Goal: Information Seeking & Learning: Learn about a topic

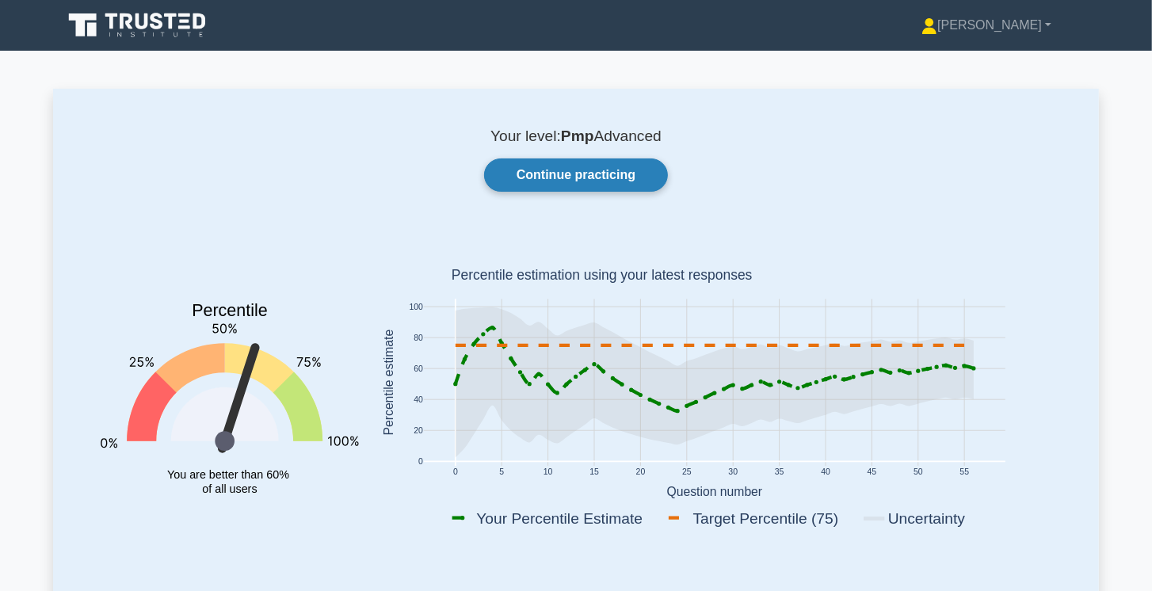
click at [590, 176] on link "Continue practicing" at bounding box center [576, 174] width 184 height 33
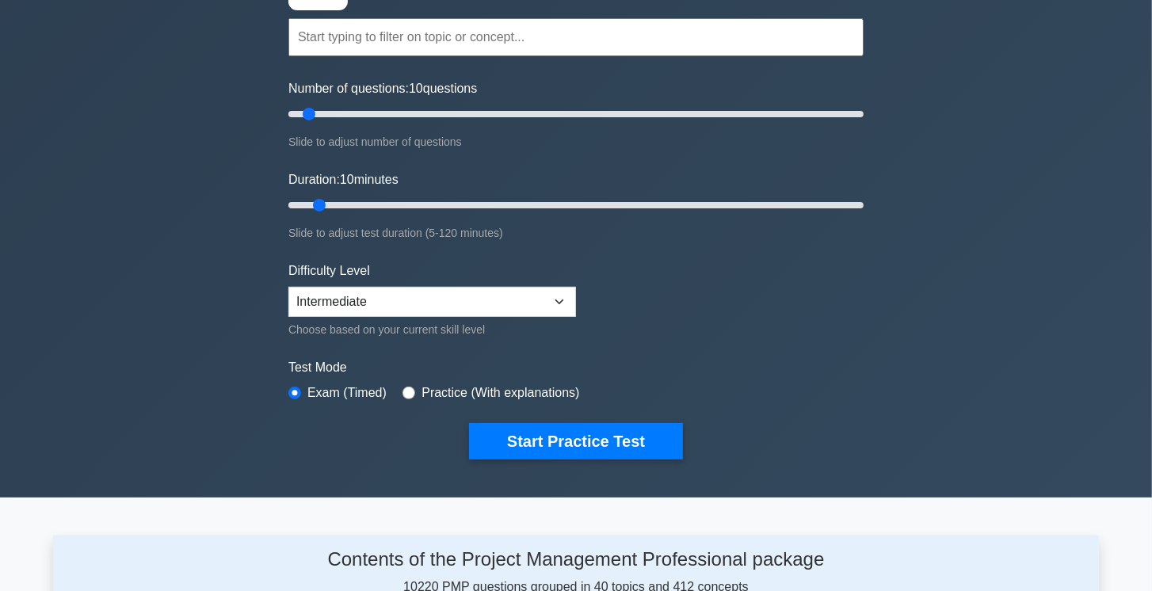
scroll to position [90, 0]
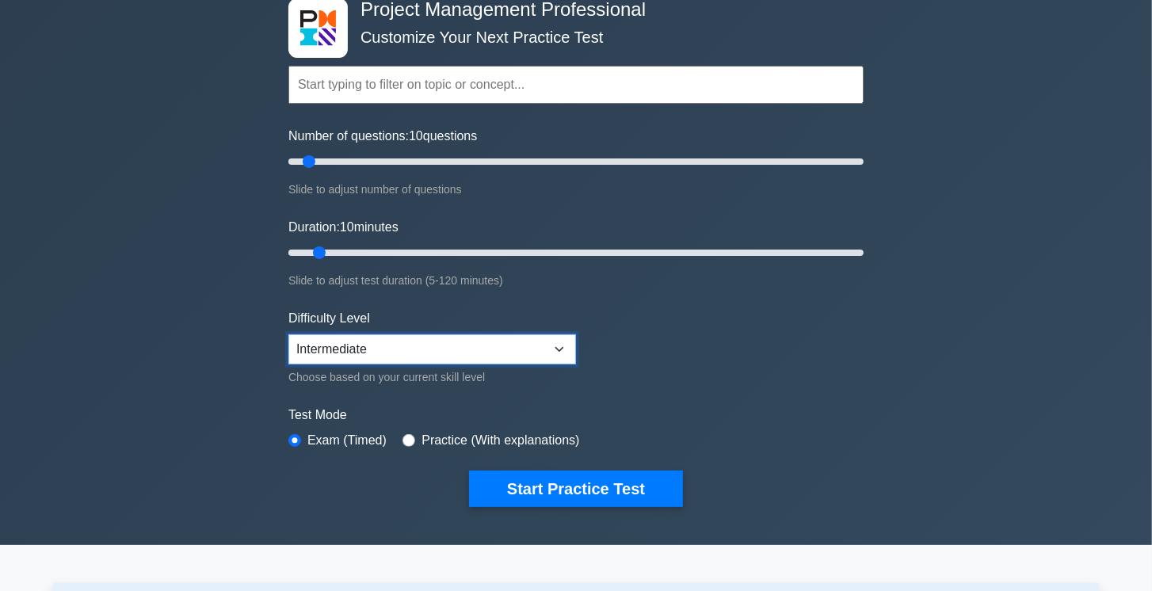
click at [494, 346] on select "Beginner Intermediate Expert" at bounding box center [432, 349] width 288 height 30
select select "expert"
click at [288, 334] on select "Beginner Intermediate Expert" at bounding box center [432, 349] width 288 height 30
click at [353, 162] on input "Number of questions: 25 questions" at bounding box center [575, 161] width 575 height 19
type input "10"
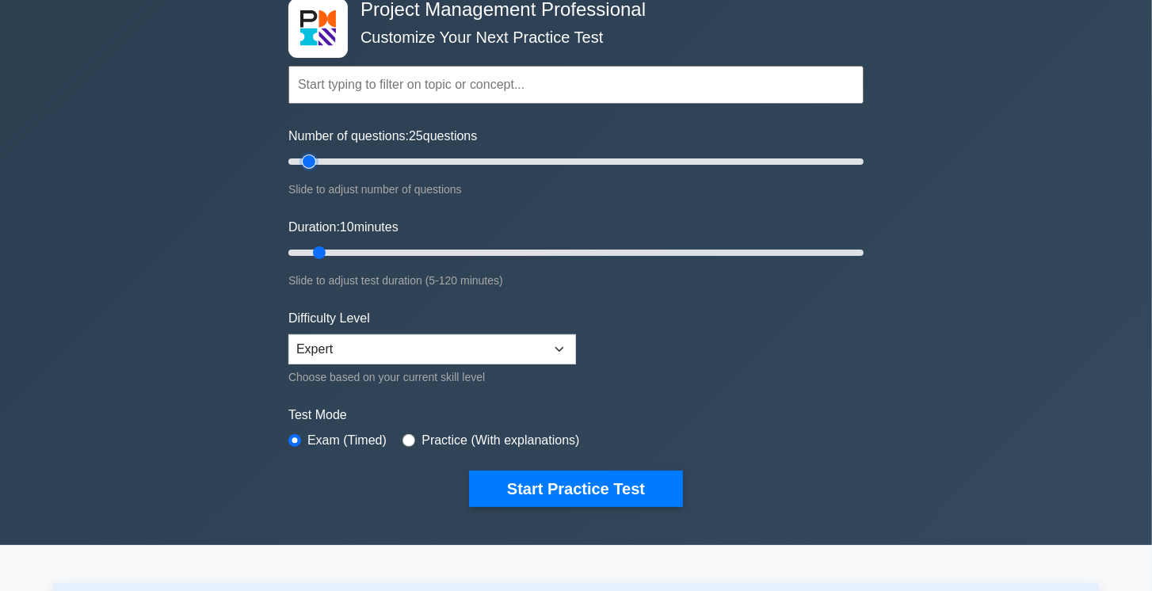
click at [313, 158] on input "Number of questions: 25 questions" at bounding box center [575, 161] width 575 height 19
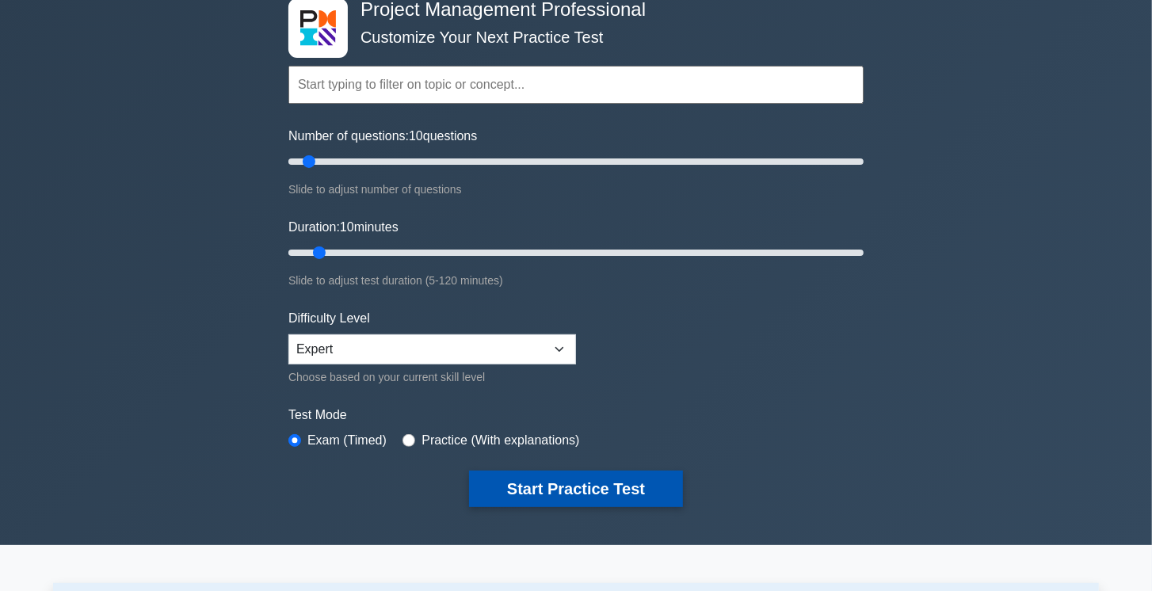
click at [559, 488] on button "Start Practice Test" at bounding box center [576, 489] width 214 height 36
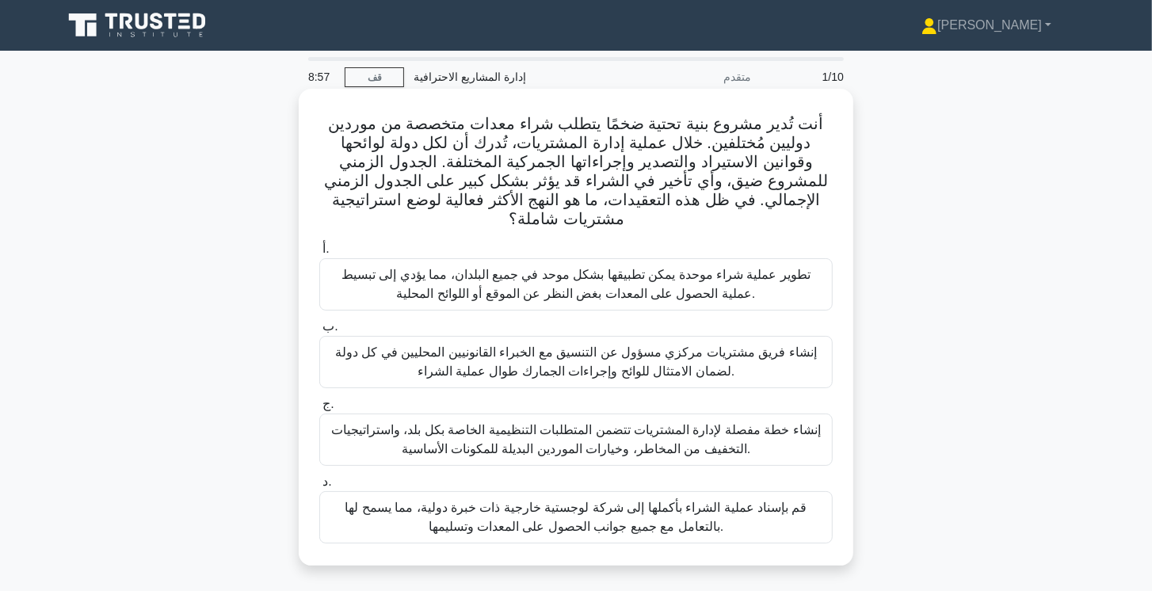
click at [785, 504] on font "قم بإسناد عملية الشراء بأكملها إلى شركة لوجستية خارجية ذات خبرة دولية، مما يسمح…" at bounding box center [575, 517] width 499 height 38
click at [319, 487] on input "د. قم بإسناد عملية الشراء بأكملها إلى شركة لوجستية خارجية ذات خبرة دولية، مما ي…" at bounding box center [319, 482] width 0 height 10
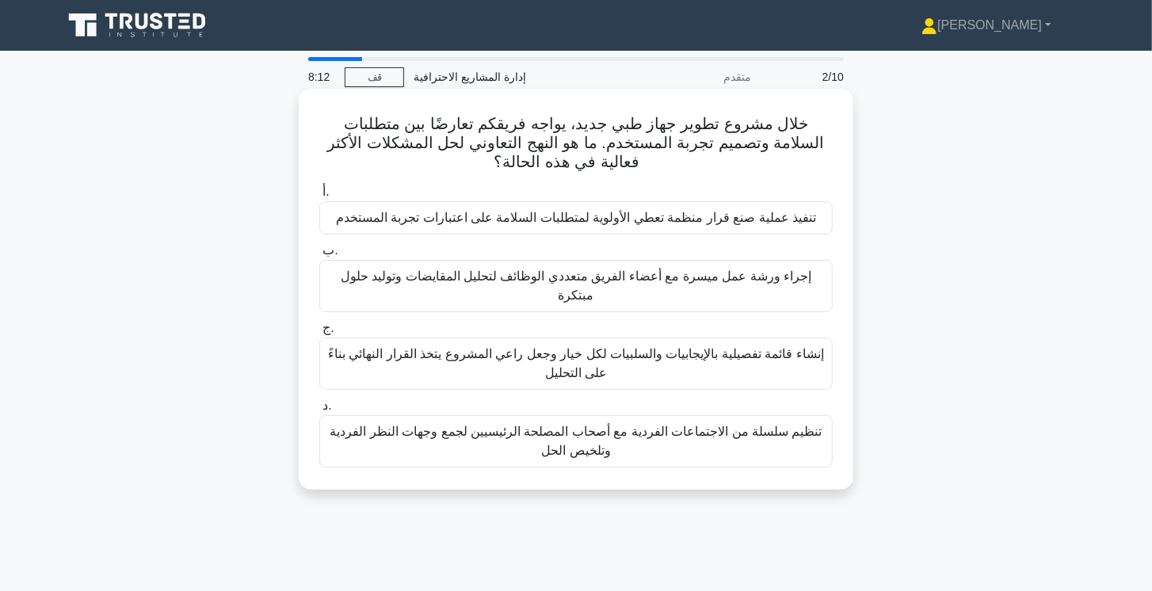
click at [732, 281] on font "إجراء ورشة عمل ميسرة مع أعضاء الفريق متعددي الوظائف لتحليل المقايضات وتوليد حلو…" at bounding box center [576, 285] width 471 height 32
click at [319, 256] on input "ب. إجراء ورشة عمل ميسرة مع أعضاء الفريق متعددي الوظائف لتحليل المقايضات وتوليد …" at bounding box center [319, 251] width 0 height 10
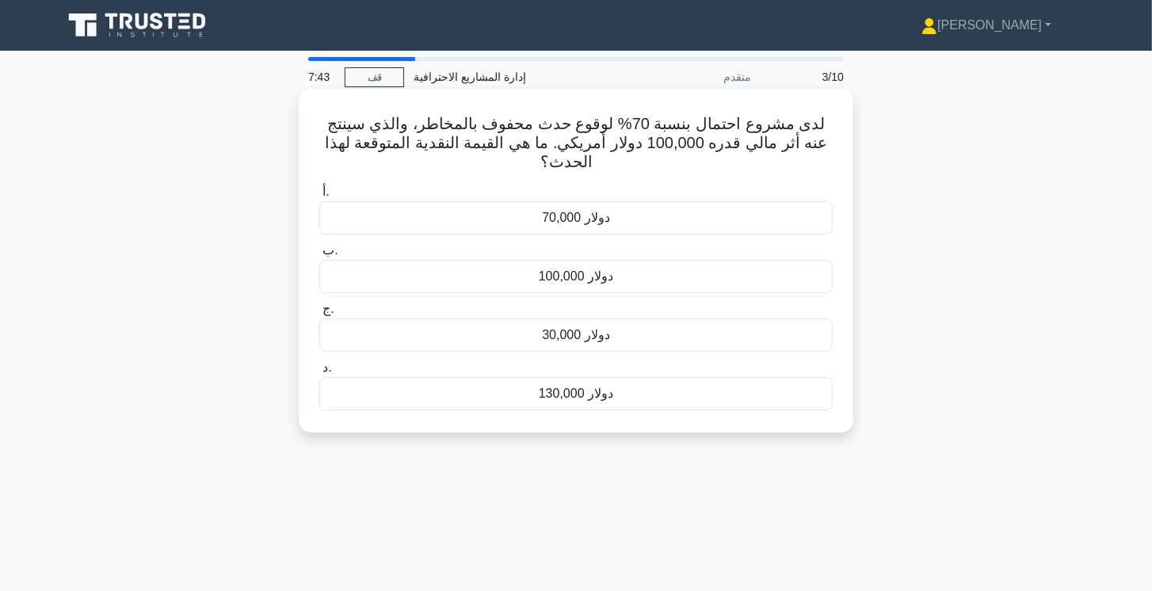
click at [715, 220] on div "70,000 دولار" at bounding box center [575, 217] width 513 height 33
click at [319, 197] on input "أ. 70,000 دولار" at bounding box center [319, 192] width 0 height 10
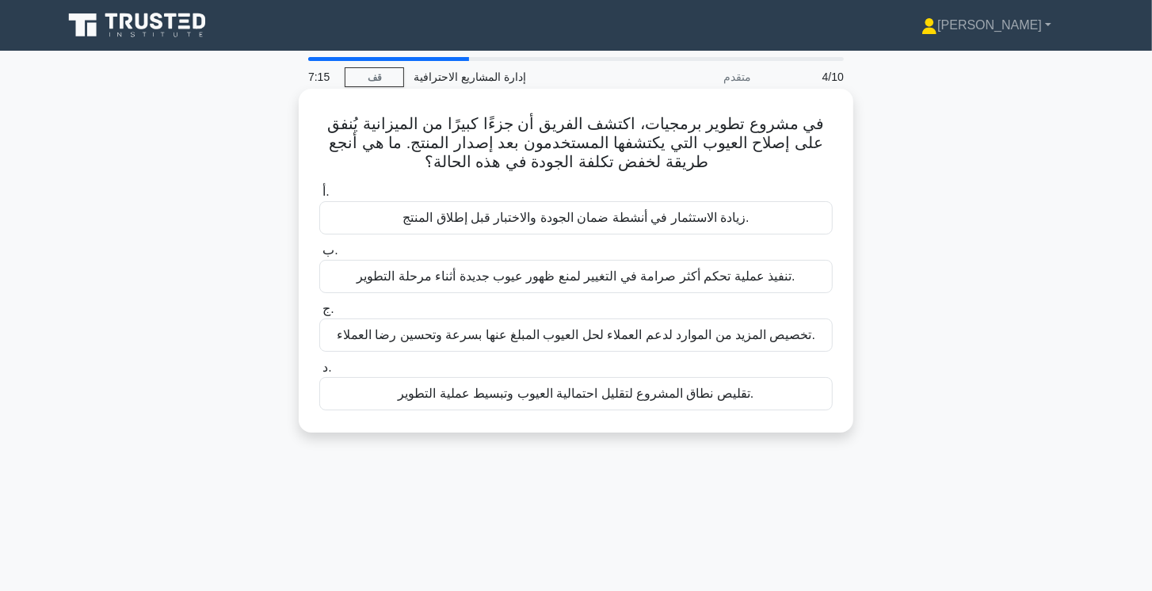
click at [767, 276] on font "تنفيذ عملية تحكم أكثر صرامة في التغيير لمنع ظهور عيوب جديدة أثناء مرحلة التطوير." at bounding box center [576, 275] width 438 height 13
click at [319, 256] on input "ب. تنفيذ عملية تحكم أكثر صرامة في التغيير لمنع ظهور عيوب جديدة أثناء مرحلة التط…" at bounding box center [319, 251] width 0 height 10
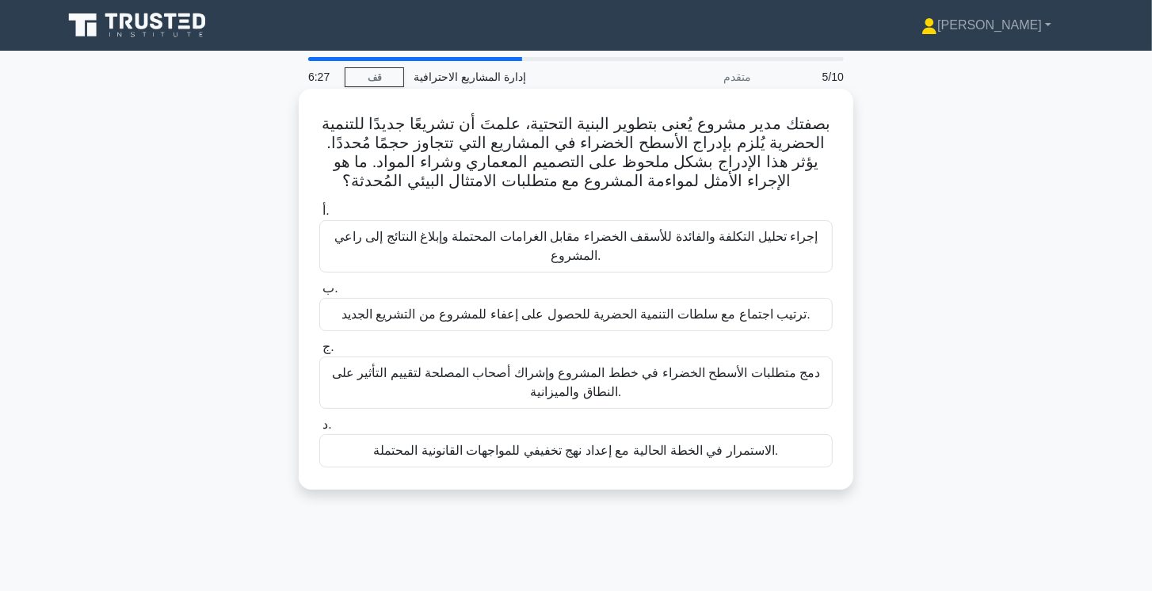
click at [800, 244] on font "إجراء تحليل التكلفة والفائدة للأسقف الخضراء مقابل الغرامات المحتملة وإبلاغ النت…" at bounding box center [575, 246] width 483 height 32
click at [319, 216] on input "أ. إجراء تحليل التكلفة والفائدة للأسقف الخضراء مقابل الغرامات المحتملة وإبلاغ ا…" at bounding box center [319, 211] width 0 height 10
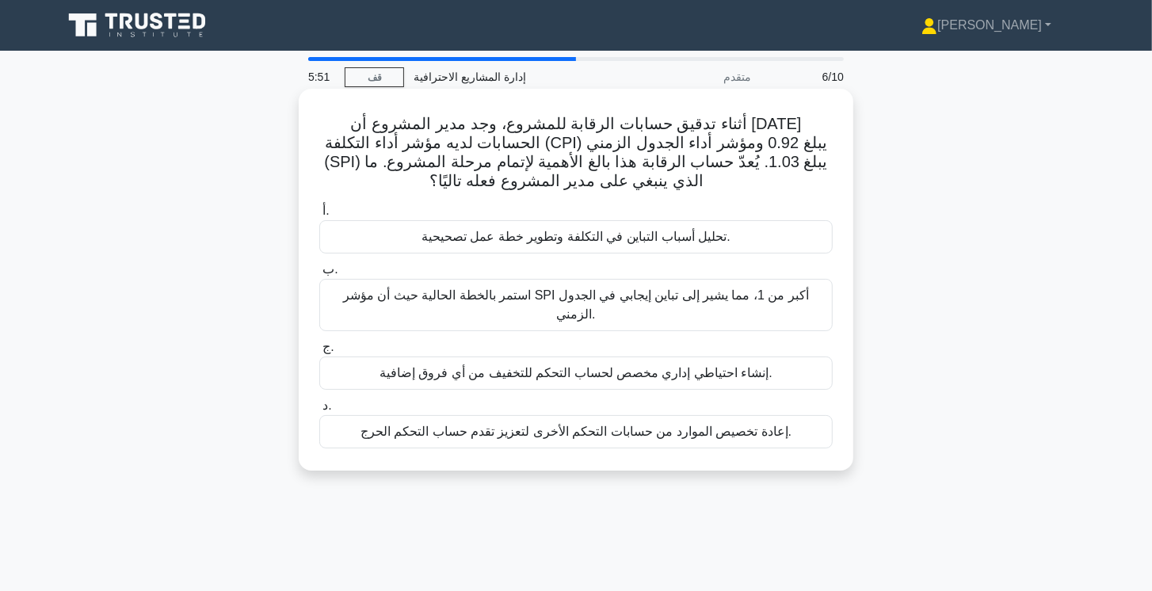
click at [736, 239] on div "تحليل أسباب التباين في التكلفة وتطوير خطة عمل تصحيحية." at bounding box center [575, 236] width 513 height 33
click at [319, 216] on input "أ. تحليل أسباب التباين في التكلفة وتطوير خطة عمل تصحيحية." at bounding box center [319, 211] width 0 height 10
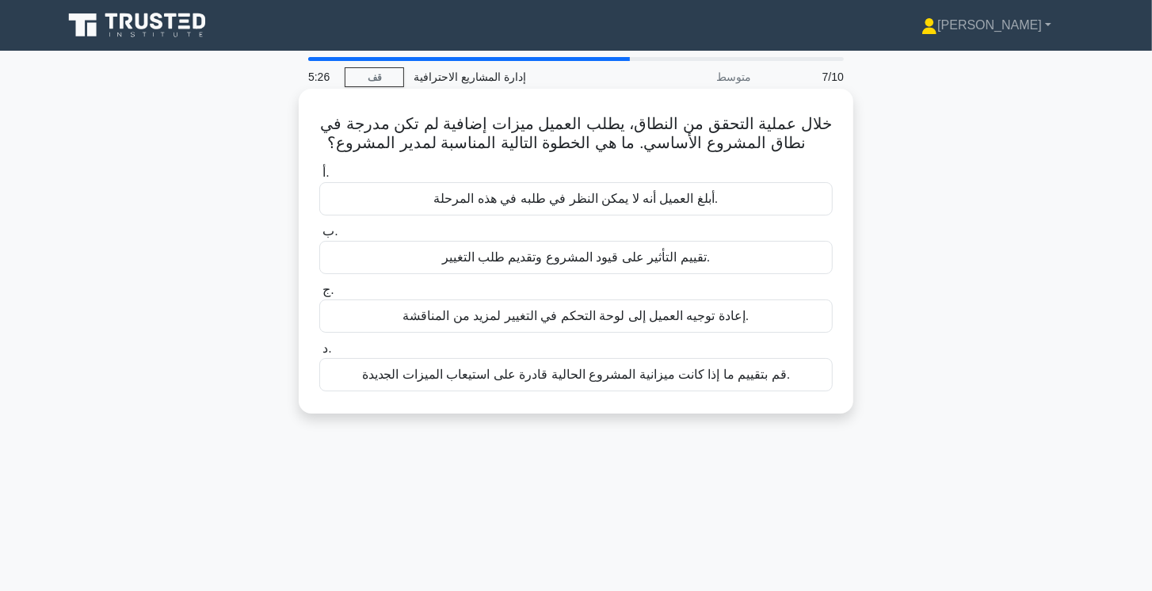
click at [712, 256] on div "تقييم التأثير على قيود المشروع وتقديم طلب التغيير." at bounding box center [575, 257] width 513 height 33
click at [319, 237] on input "ب. تقييم التأثير على قيود المشروع وتقديم طلب التغيير." at bounding box center [319, 232] width 0 height 10
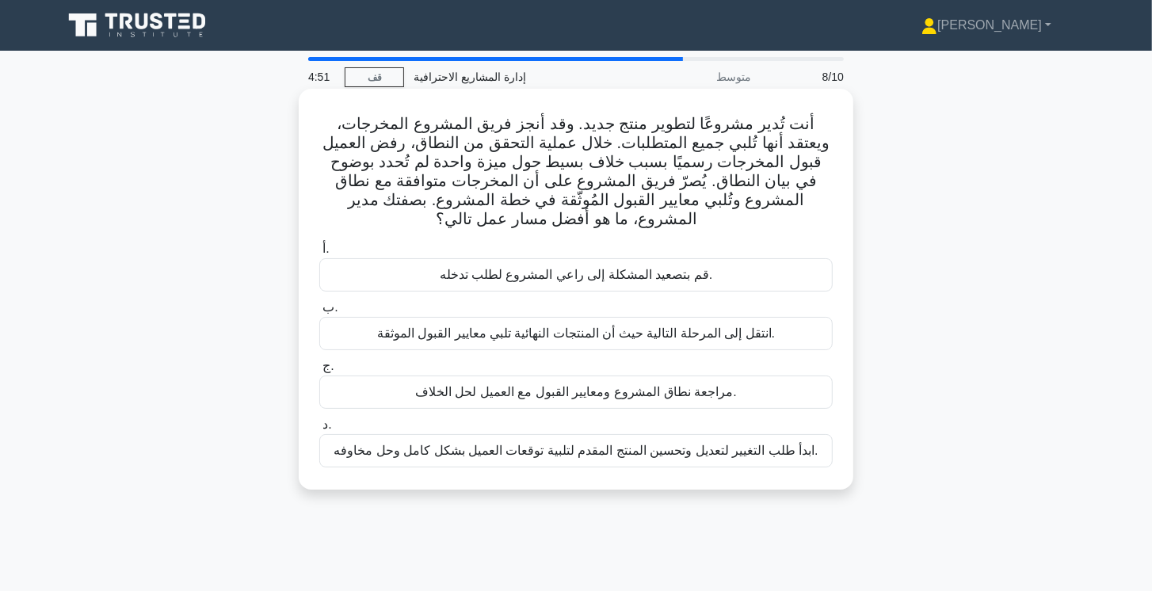
click at [720, 396] on font "مراجعة نطاق المشروع ومعايير القبول مع العميل لحل الخلاف." at bounding box center [576, 391] width 322 height 13
click at [319, 372] on input "ج. مراجعة نطاق المشروع ومعايير القبول مع العميل لحل الخلاف." at bounding box center [319, 366] width 0 height 10
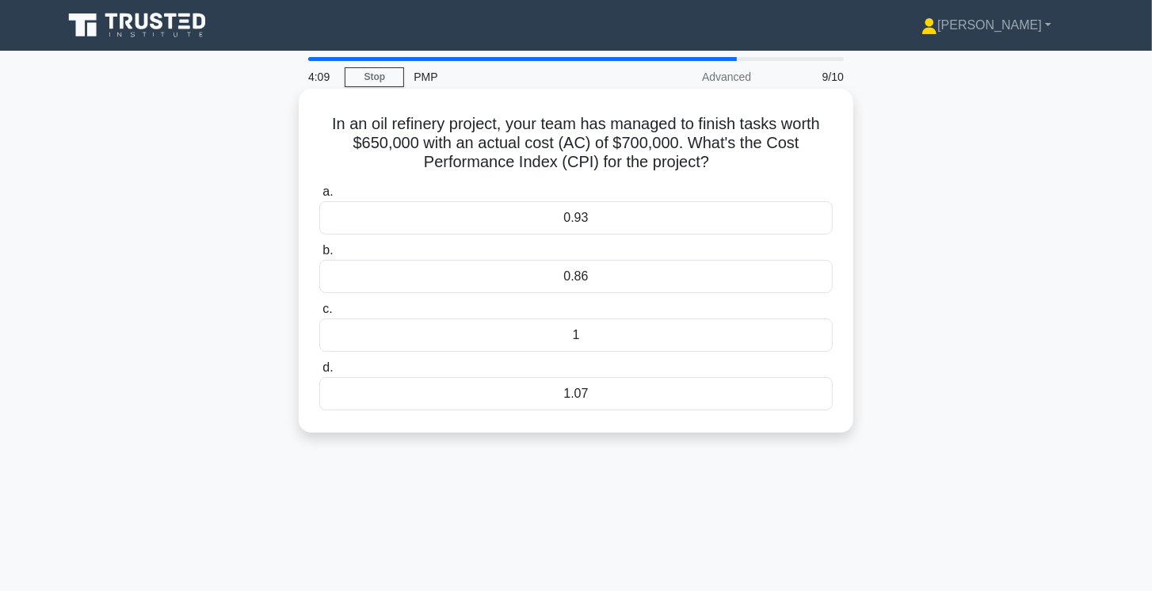
click at [638, 222] on div "0.93" at bounding box center [575, 217] width 513 height 33
click at [319, 197] on input "a. 0.93" at bounding box center [319, 192] width 0 height 10
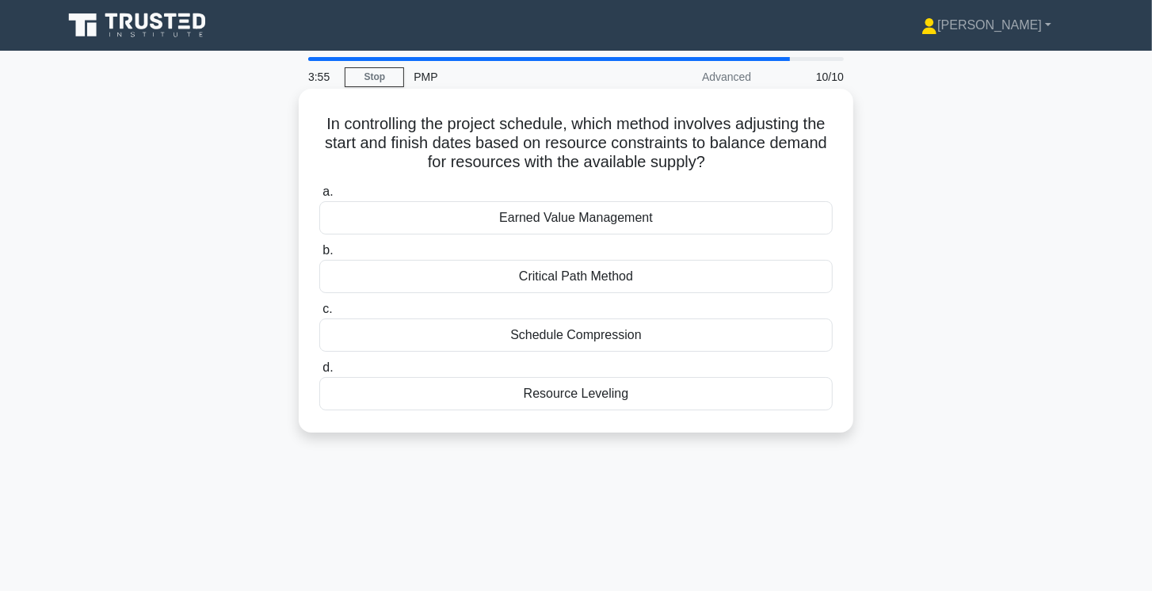
click at [689, 387] on div "Resource Leveling" at bounding box center [575, 393] width 513 height 33
click at [319, 373] on input "d. Resource Leveling" at bounding box center [319, 368] width 0 height 10
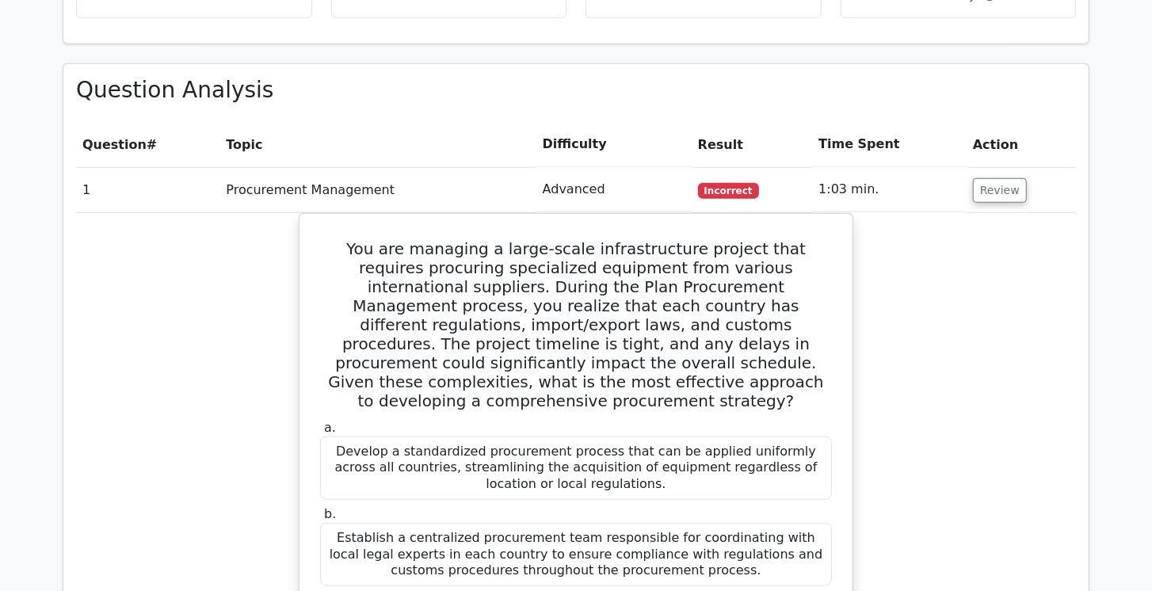
drag, startPoint x: 1159, startPoint y: 87, endPoint x: 1129, endPoint y: 247, distance: 162.7
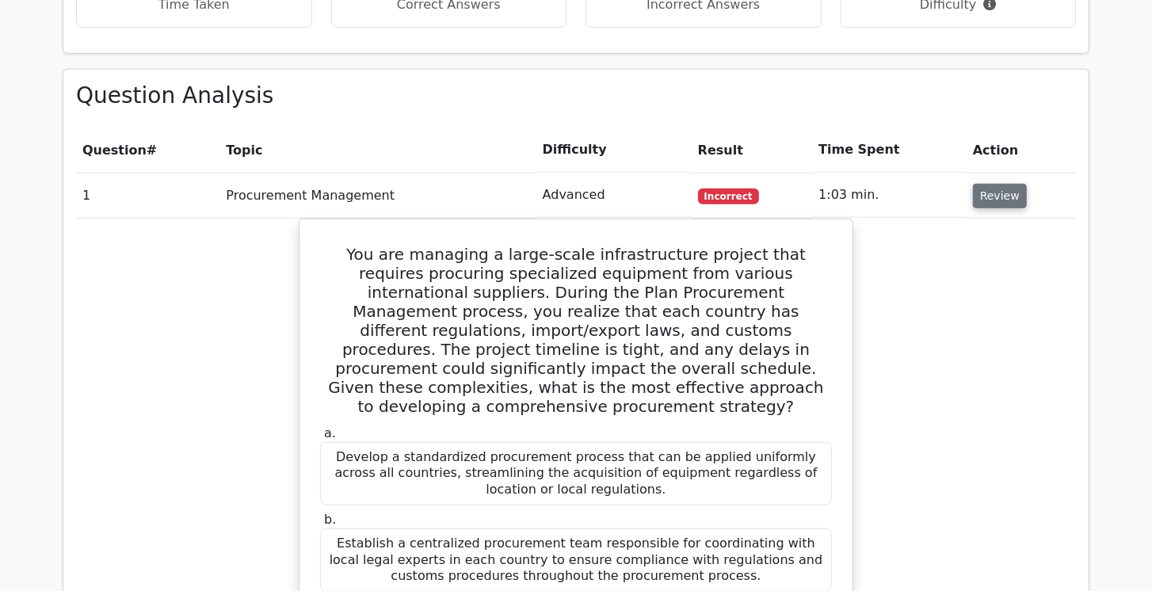
click at [1006, 200] on button "Review" at bounding box center [1000, 196] width 54 height 25
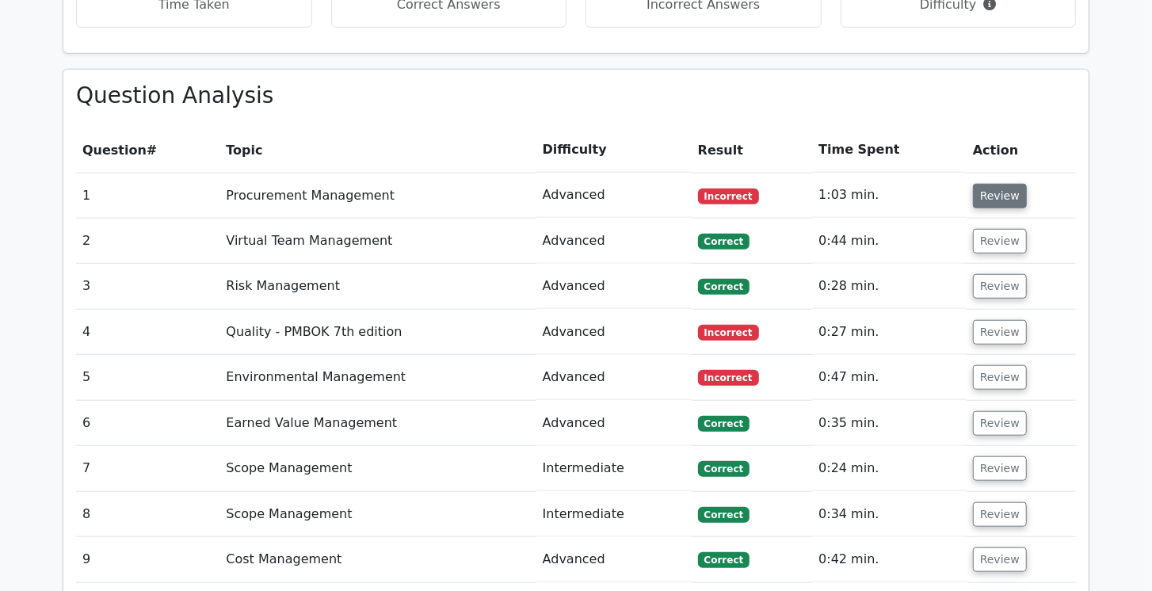
click at [1002, 197] on button "Review" at bounding box center [1000, 196] width 54 height 25
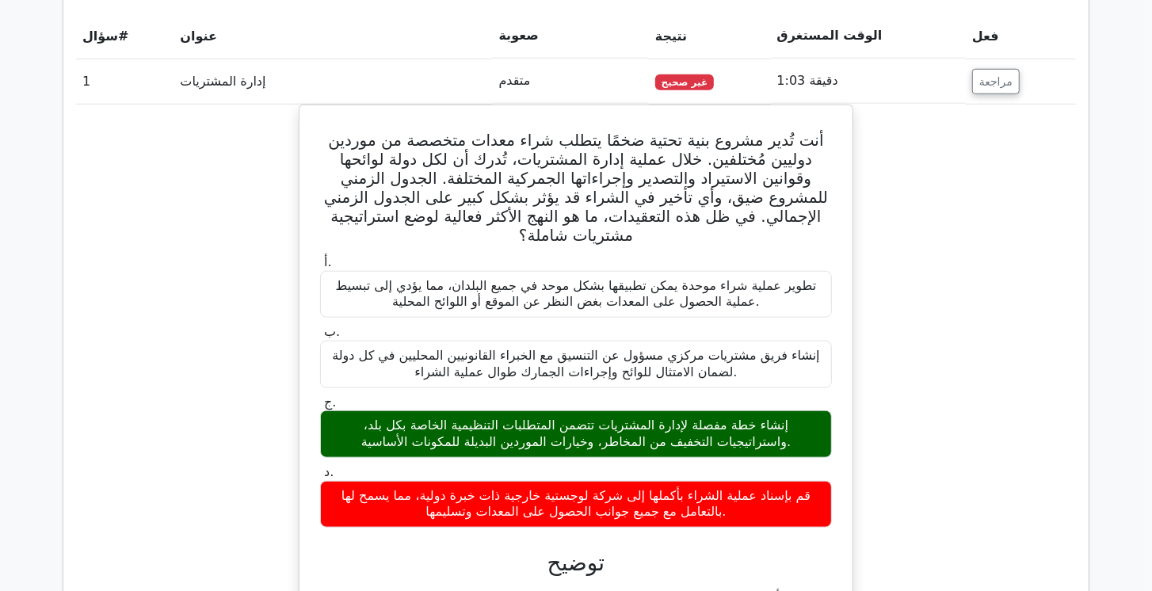
scroll to position [891, 0]
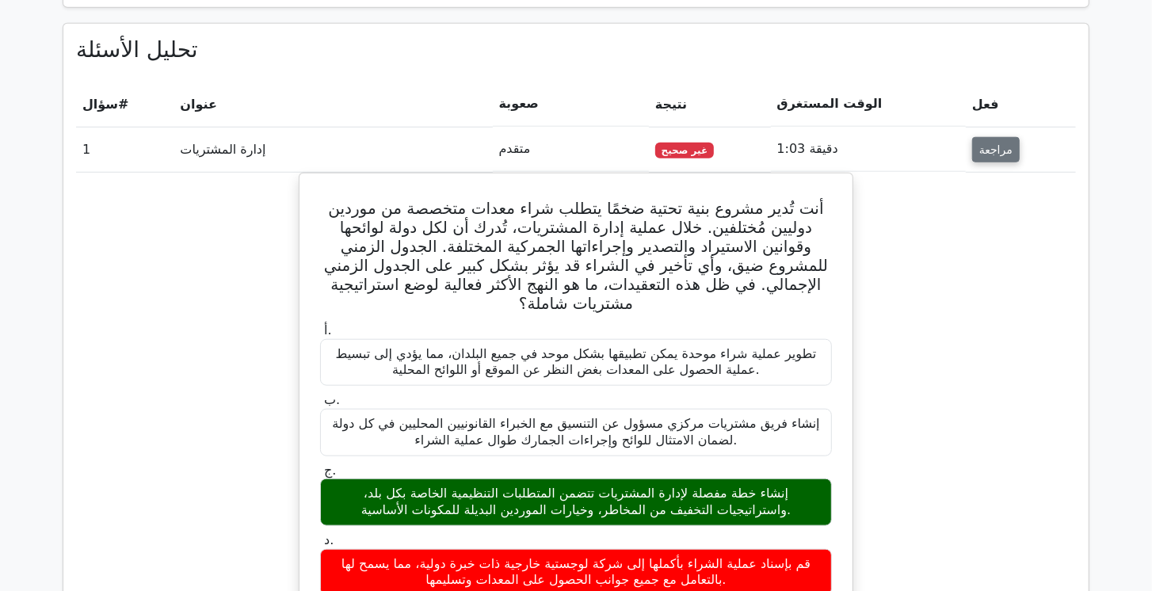
click at [994, 151] on font "مراجعة" at bounding box center [995, 149] width 33 height 13
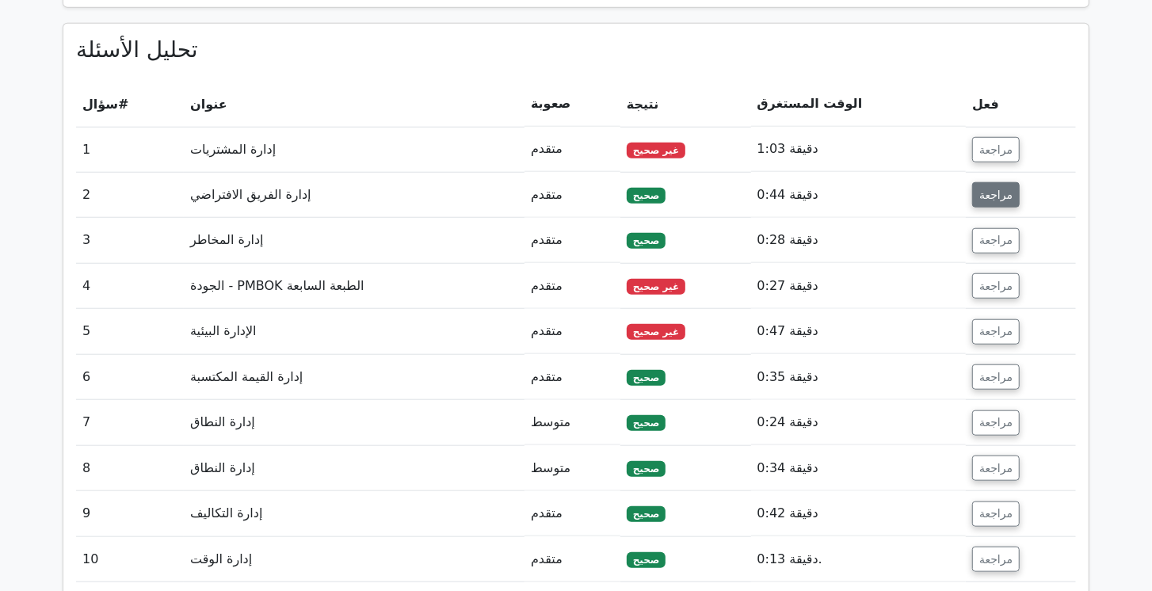
click at [983, 189] on font "مراجعة" at bounding box center [995, 195] width 33 height 13
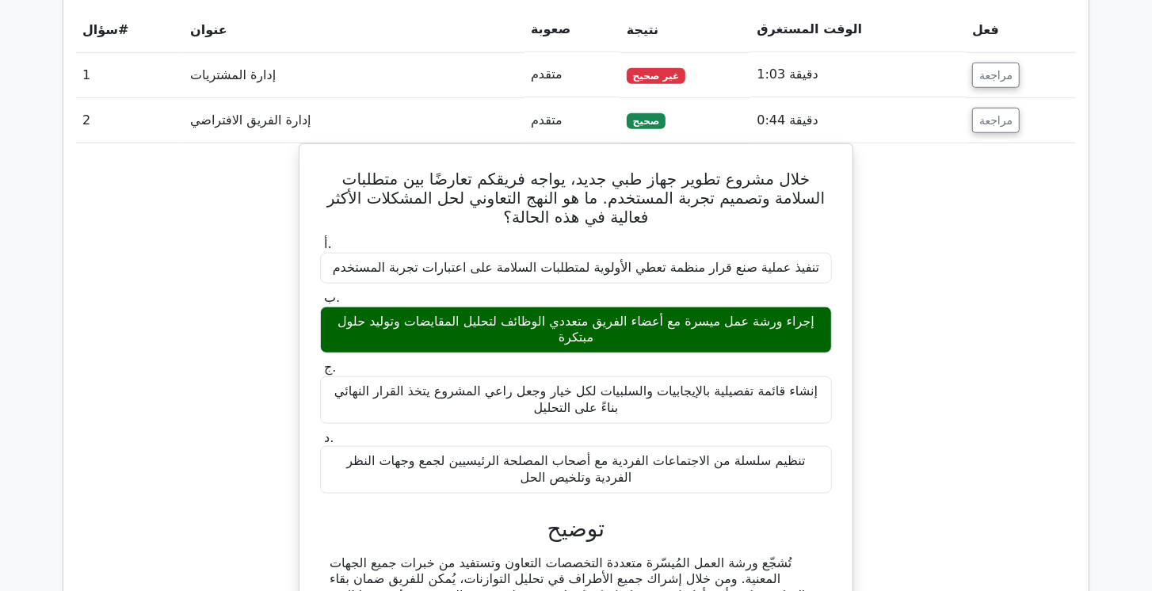
scroll to position [981, 0]
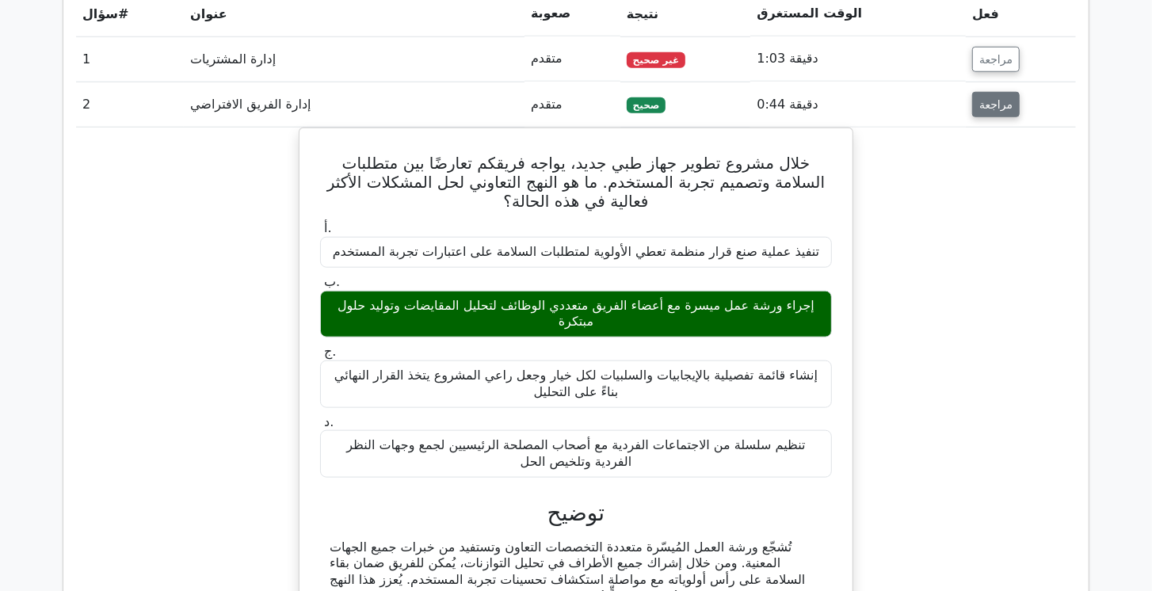
click at [993, 112] on button "مراجعة" at bounding box center [996, 104] width 48 height 25
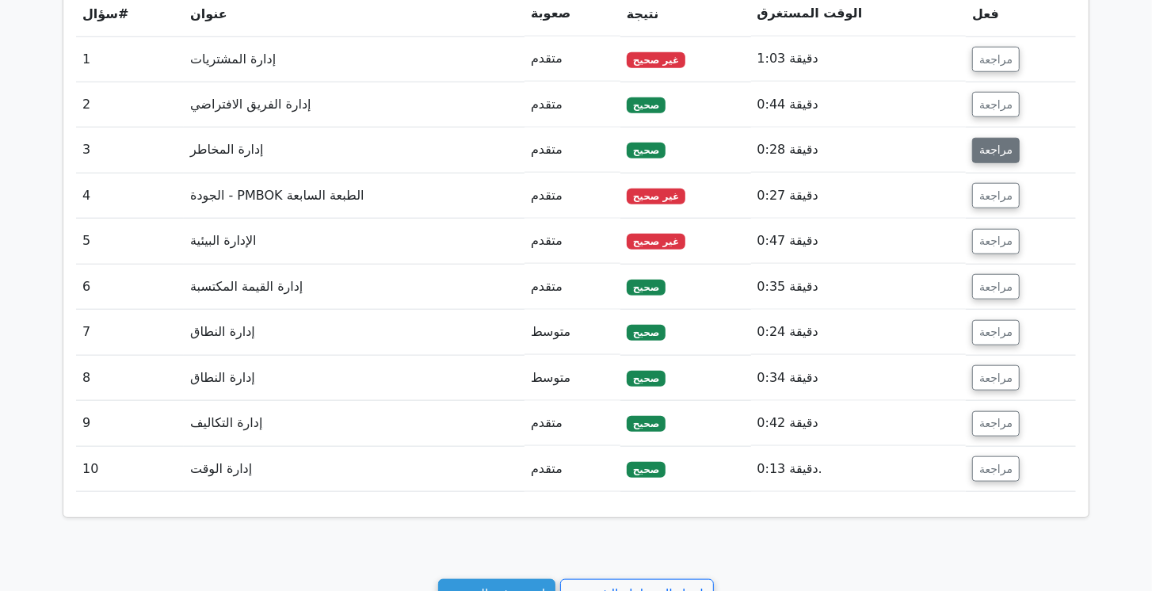
click at [987, 154] on font "مراجعة" at bounding box center [995, 150] width 33 height 13
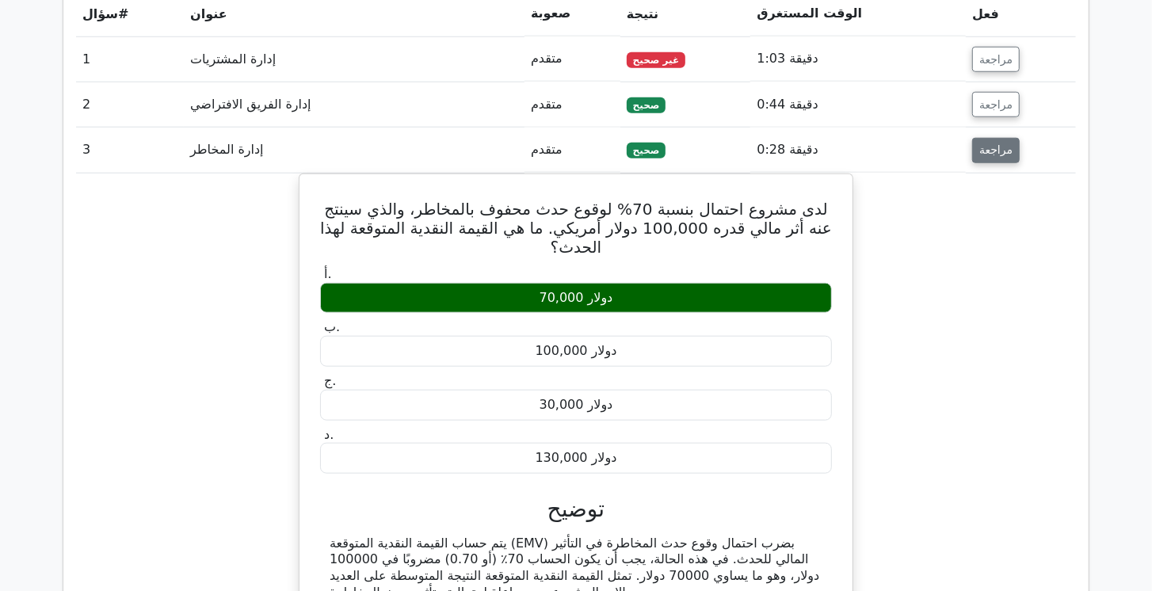
click at [985, 153] on font "مراجعة" at bounding box center [995, 150] width 33 height 13
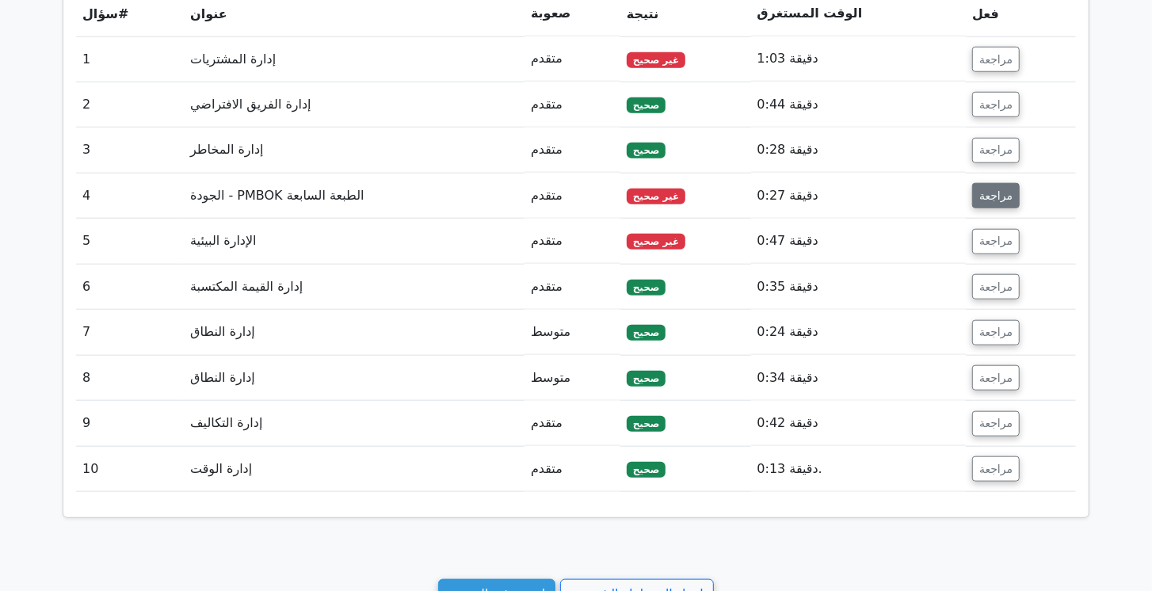
click at [988, 183] on button "مراجعة" at bounding box center [996, 195] width 48 height 25
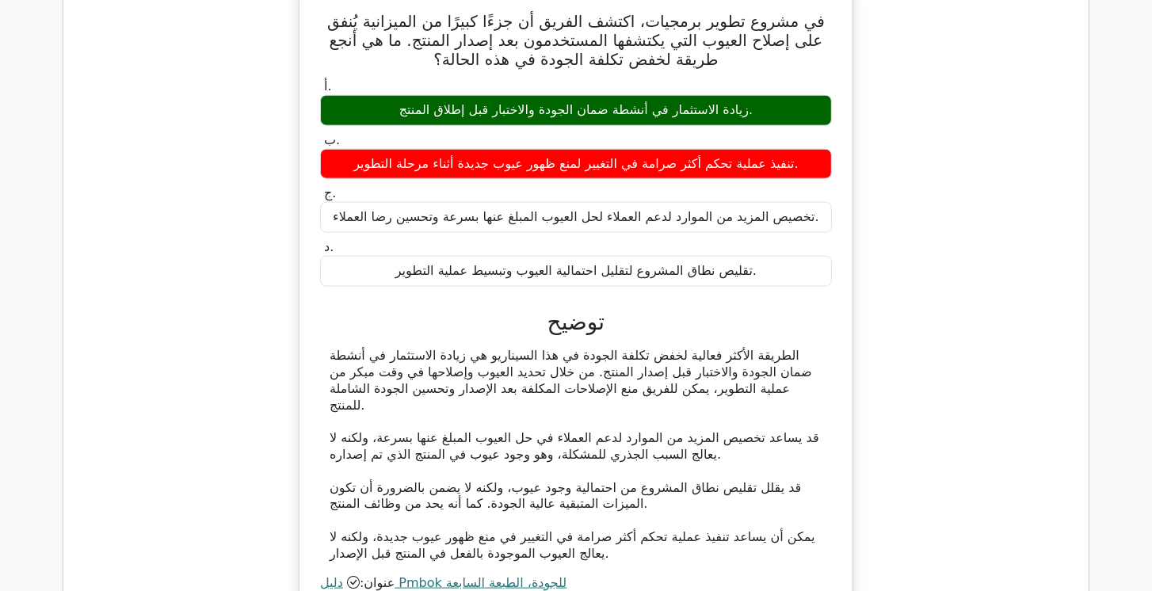
scroll to position [1162, 0]
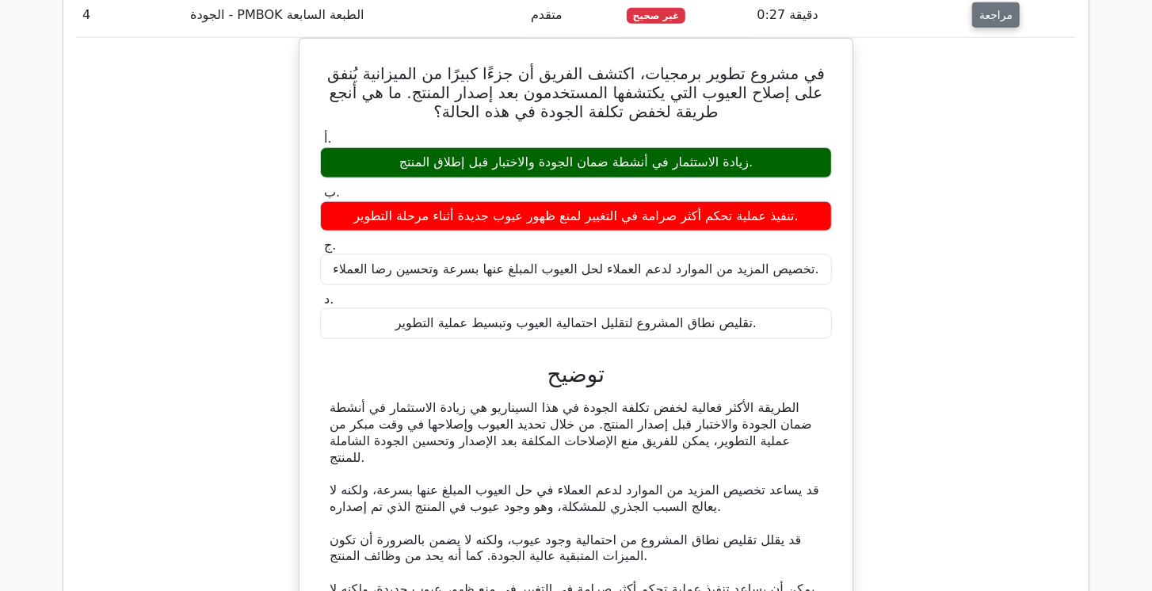
click at [979, 14] on font "مراجعة" at bounding box center [995, 15] width 33 height 13
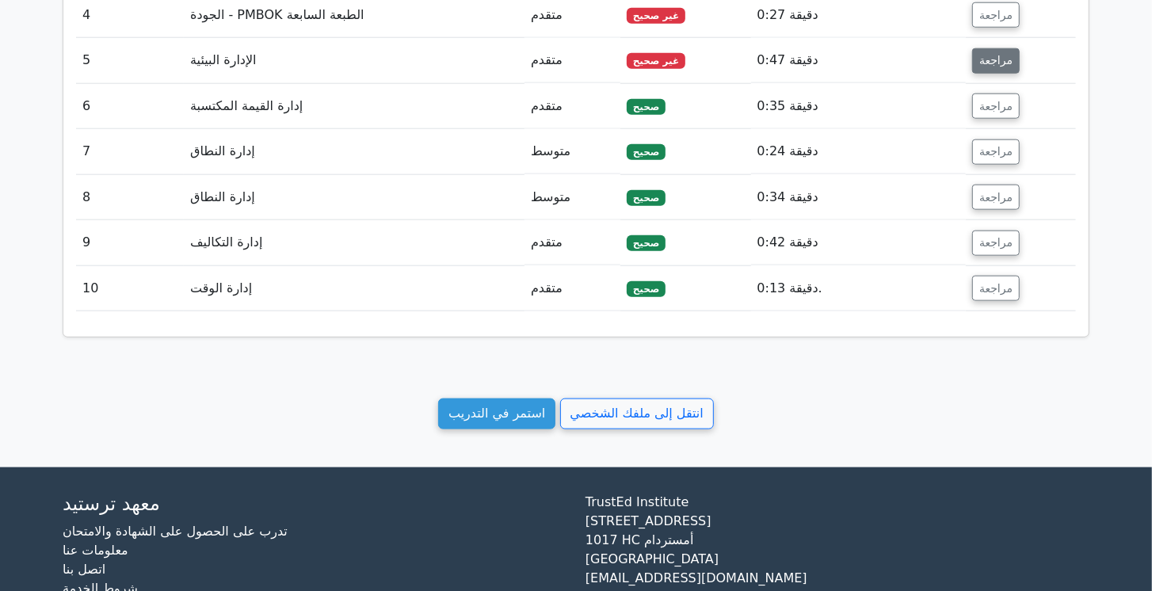
click at [979, 58] on font "مراجعة" at bounding box center [995, 61] width 33 height 13
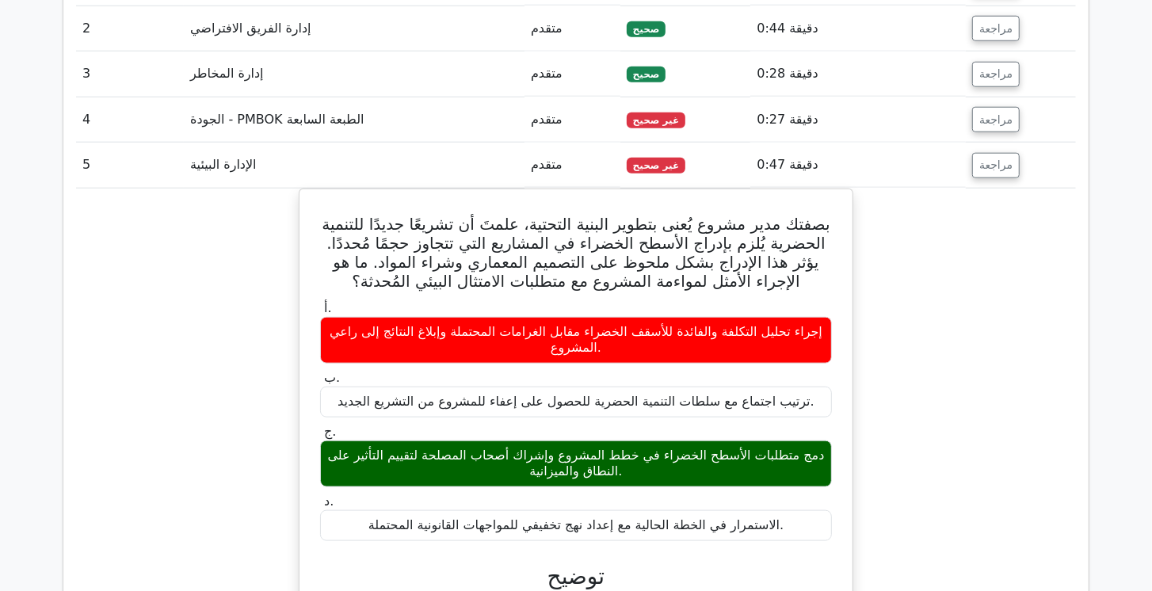
scroll to position [1026, 0]
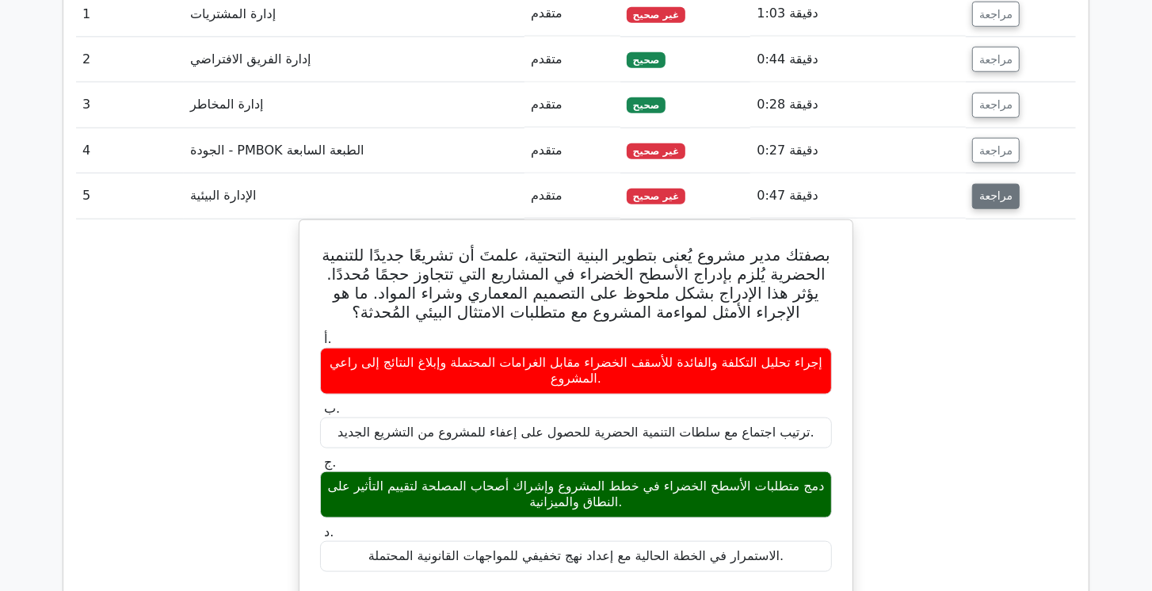
click at [998, 194] on font "مراجعة" at bounding box center [995, 196] width 33 height 13
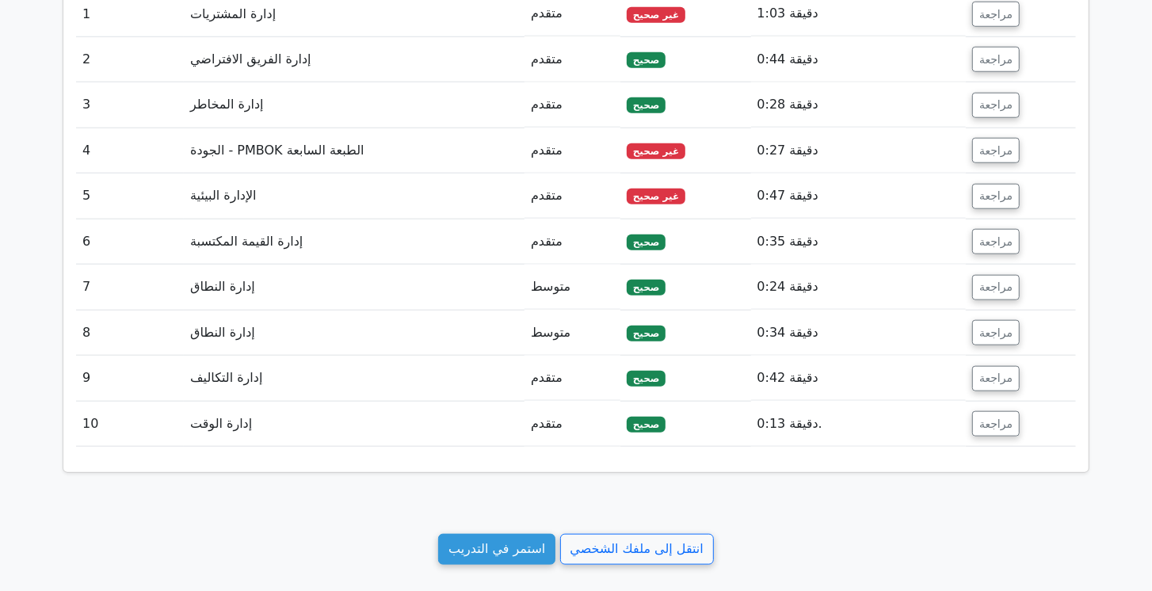
click at [994, 220] on td "مراجعة" at bounding box center [1021, 242] width 110 height 45
click at [993, 235] on font "مراجعة" at bounding box center [995, 241] width 33 height 13
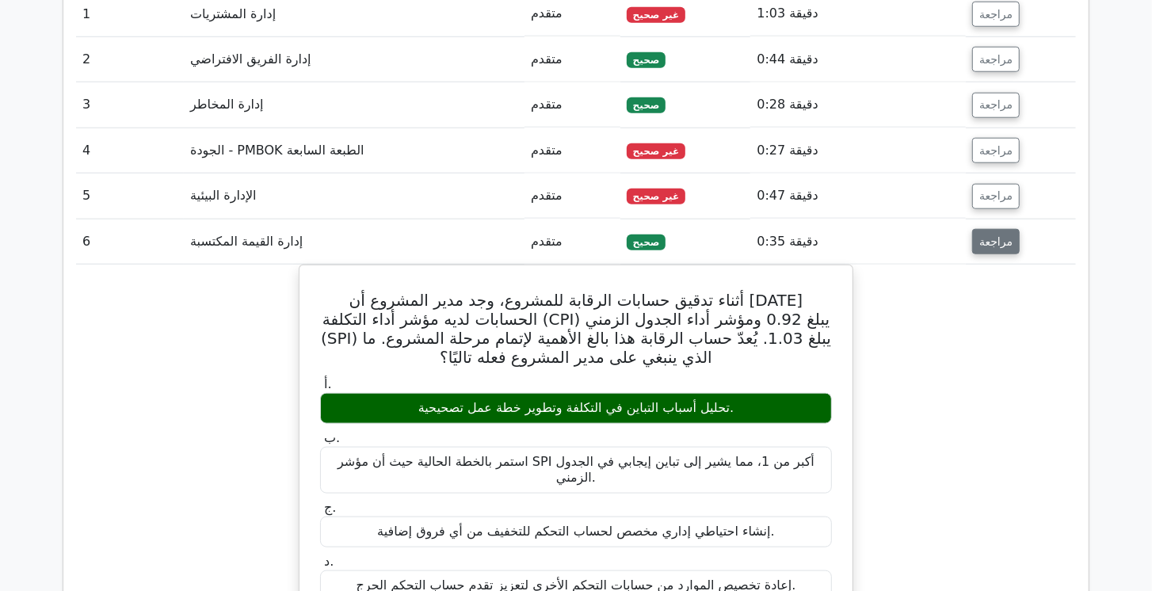
click at [992, 235] on font "مراجعة" at bounding box center [995, 241] width 33 height 13
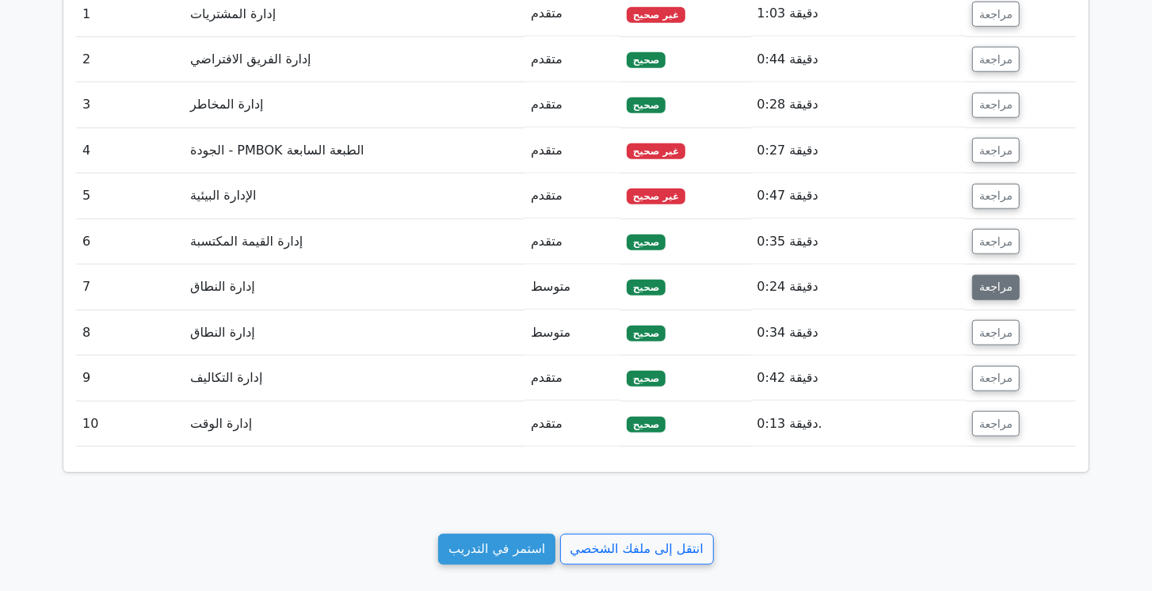
click at [991, 275] on button "مراجعة" at bounding box center [996, 287] width 48 height 25
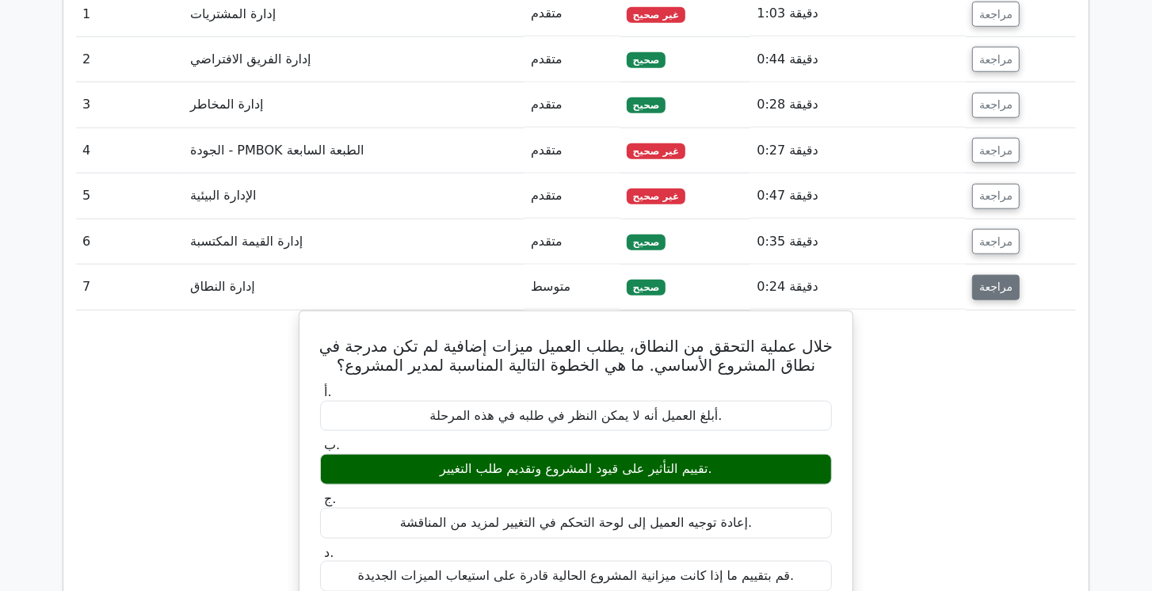
click at [991, 275] on button "مراجعة" at bounding box center [996, 287] width 48 height 25
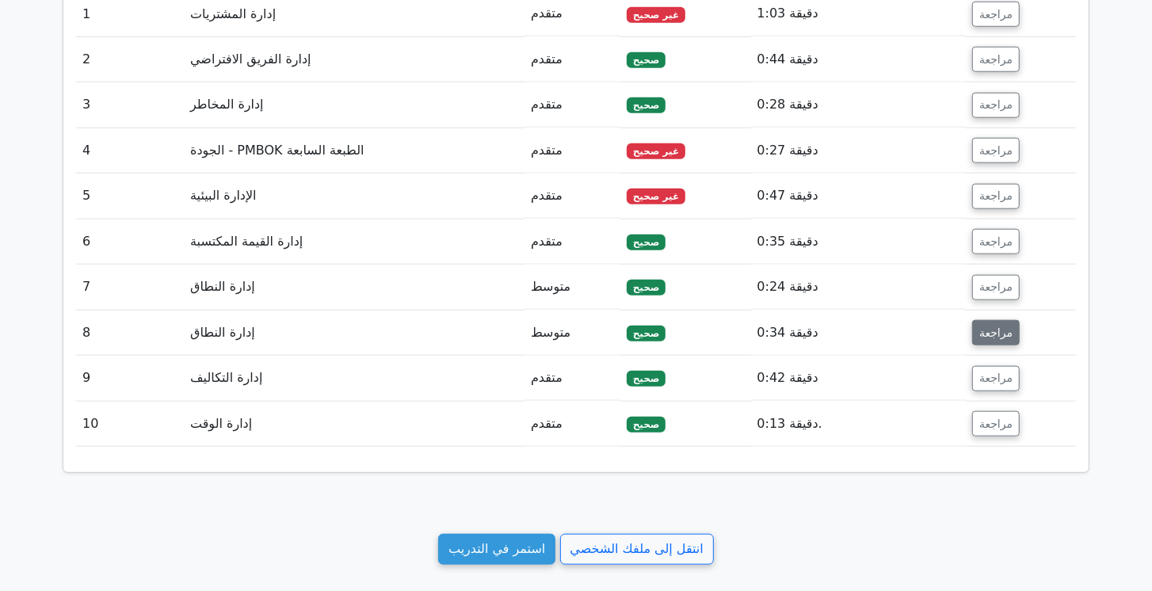
click at [997, 320] on button "مراجعة" at bounding box center [996, 332] width 48 height 25
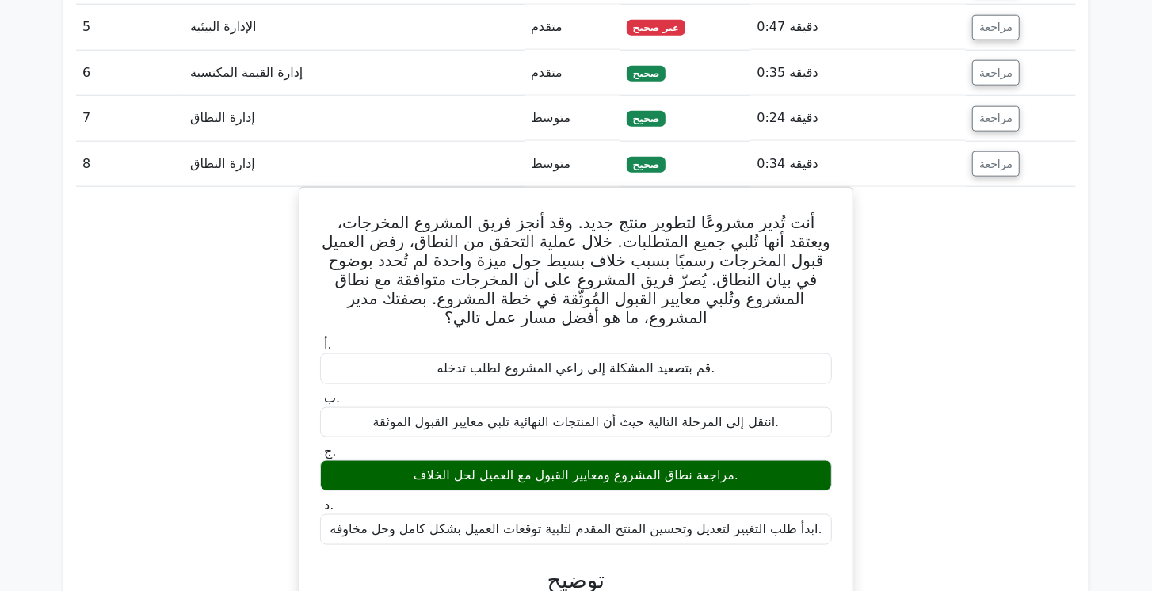
scroll to position [1208, 0]
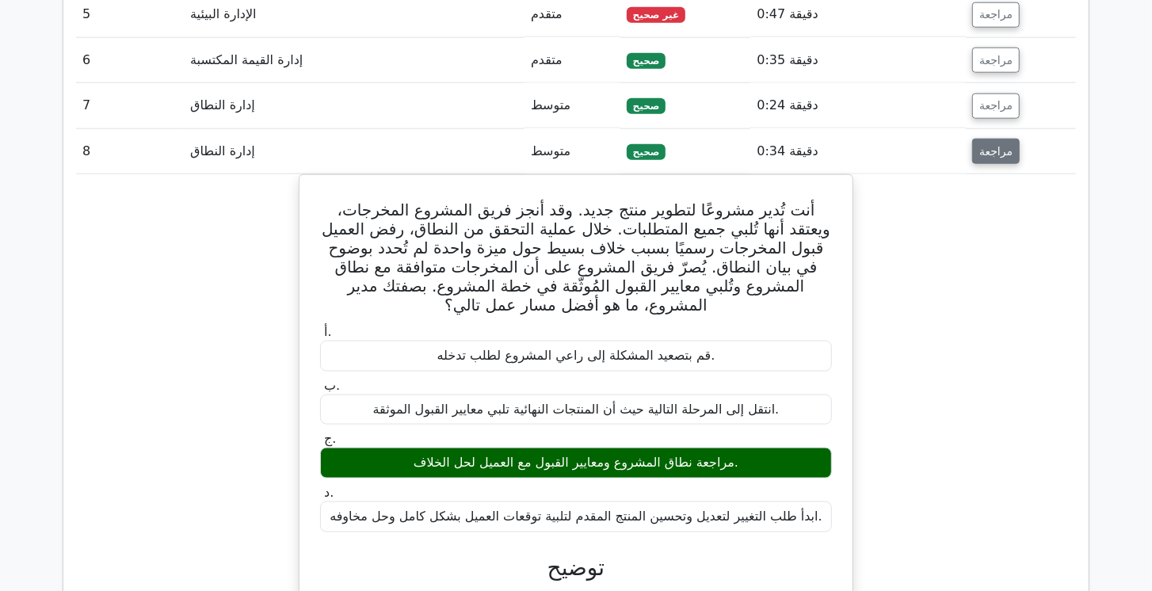
click at [981, 145] on font "مراجعة" at bounding box center [995, 151] width 33 height 13
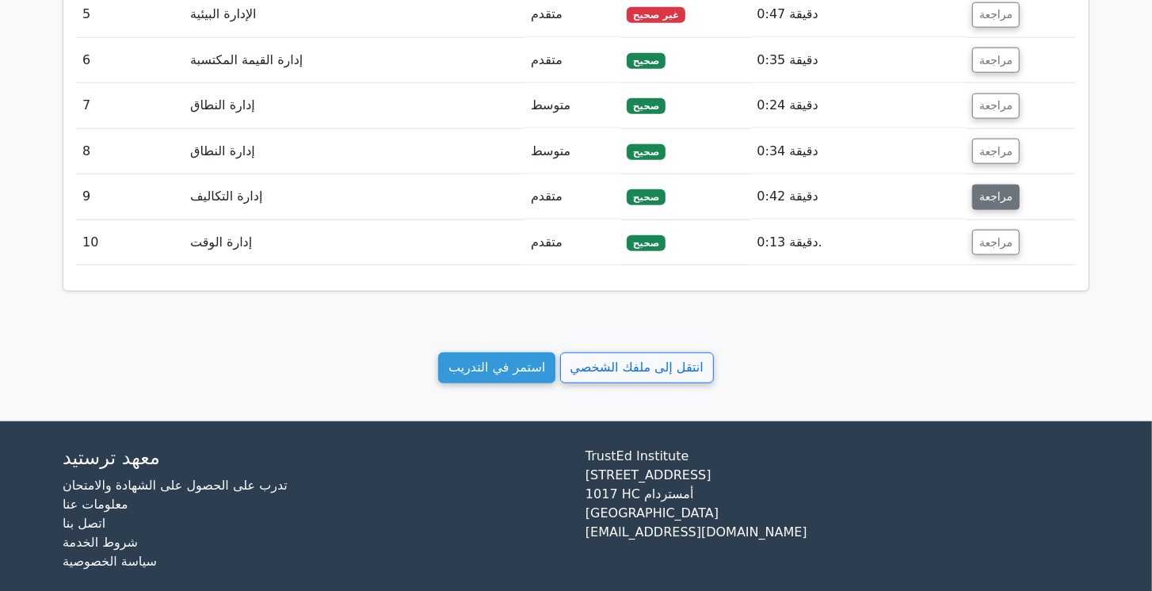
click at [979, 196] on font "مراجعة" at bounding box center [995, 197] width 33 height 13
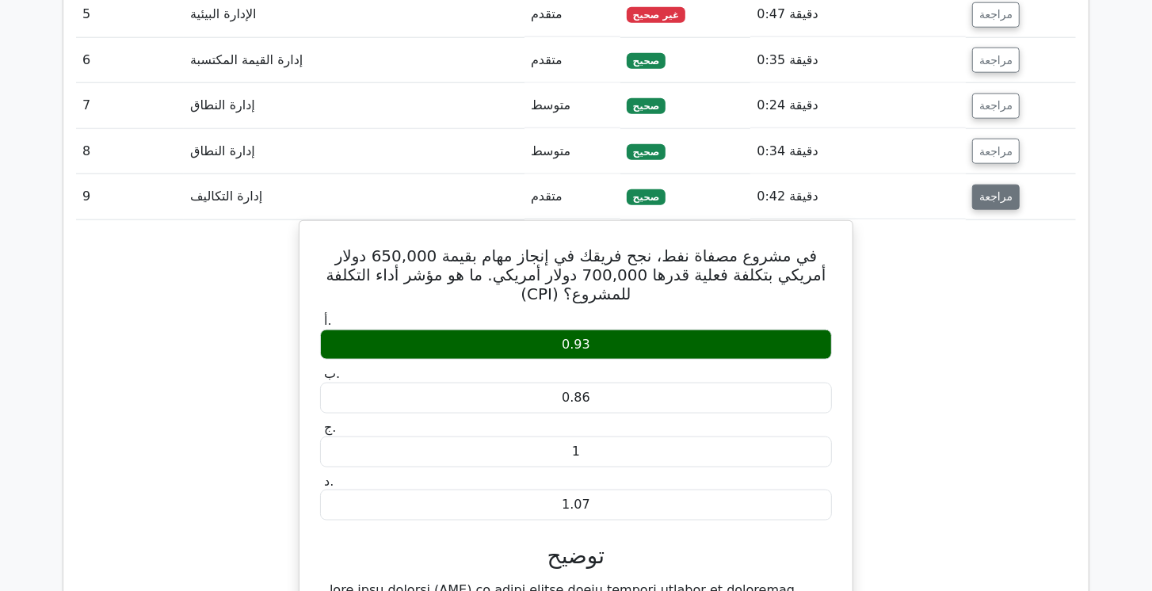
click at [974, 193] on button "مراجعة" at bounding box center [996, 197] width 48 height 25
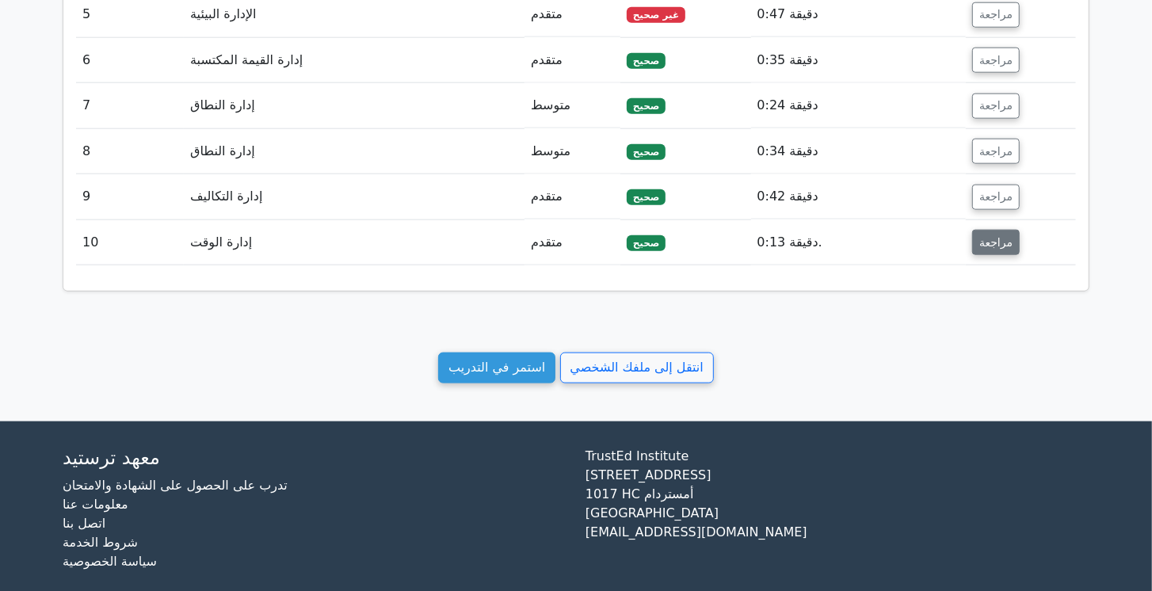
click at [980, 236] on font "مراجعة" at bounding box center [995, 242] width 33 height 13
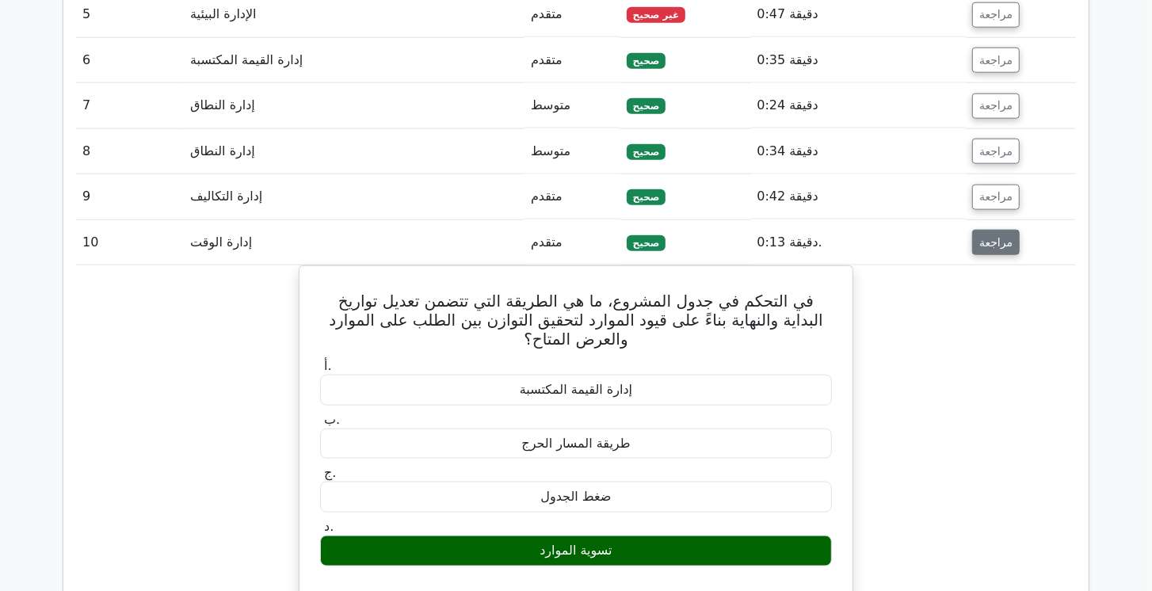
click at [980, 230] on button "مراجعة" at bounding box center [996, 242] width 48 height 25
